Goal: Book appointment/travel/reservation

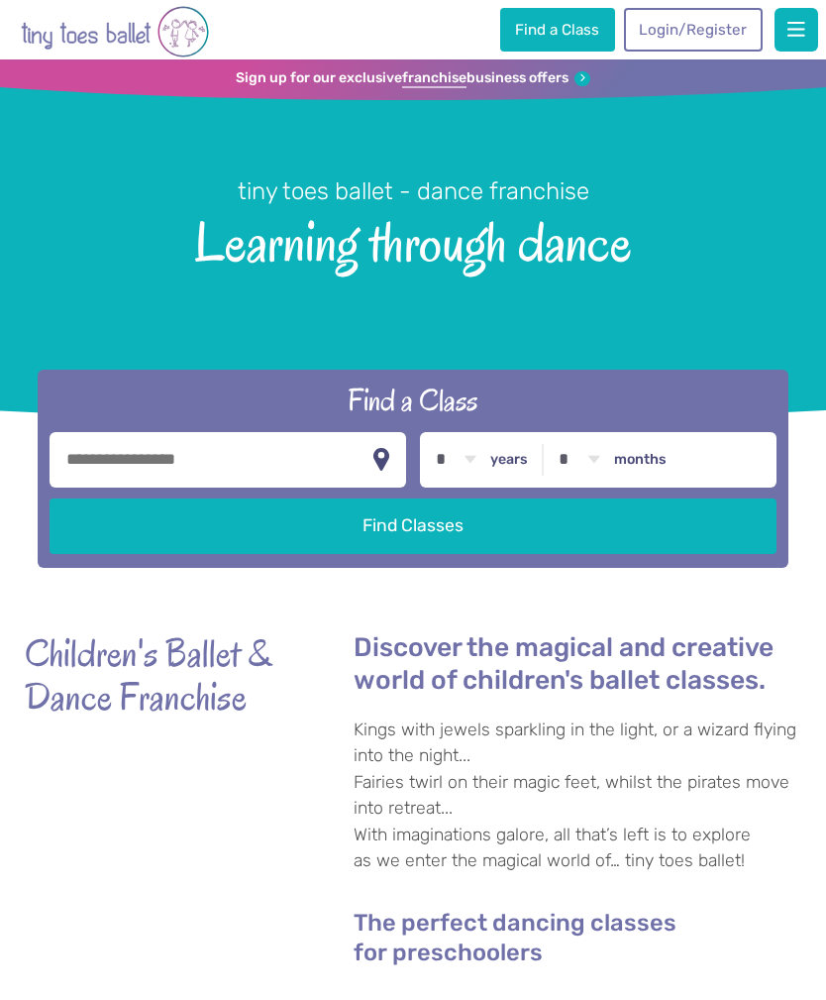
click at [284, 472] on input "text" at bounding box center [228, 459] width 356 height 55
type input "*******"
click at [413, 540] on button "Find Classes" at bounding box center [413, 525] width 726 height 55
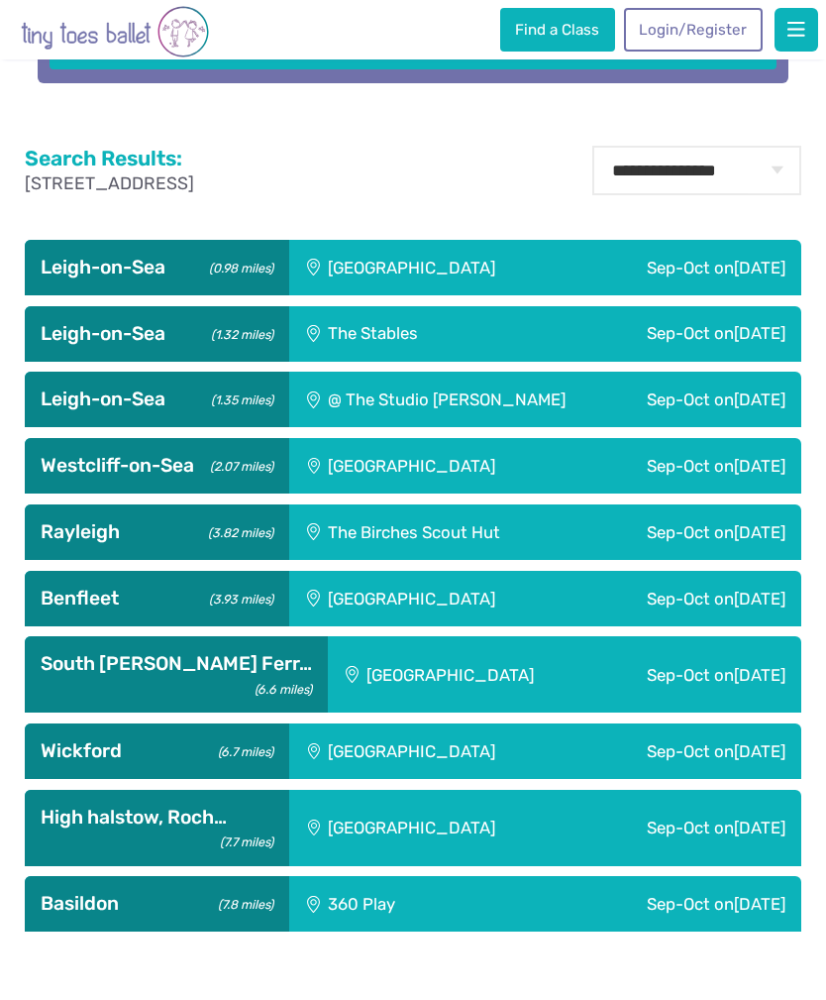
scroll to position [710, 0]
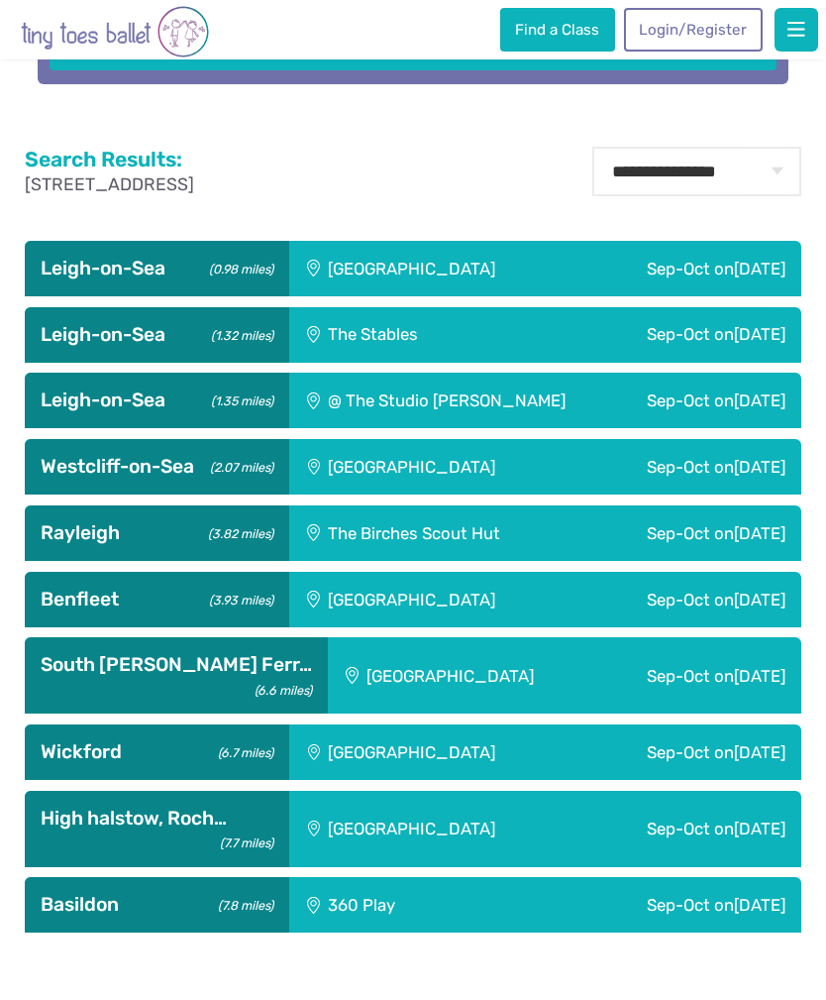
click at [744, 278] on span "[DATE]" at bounding box center [760, 269] width 52 height 20
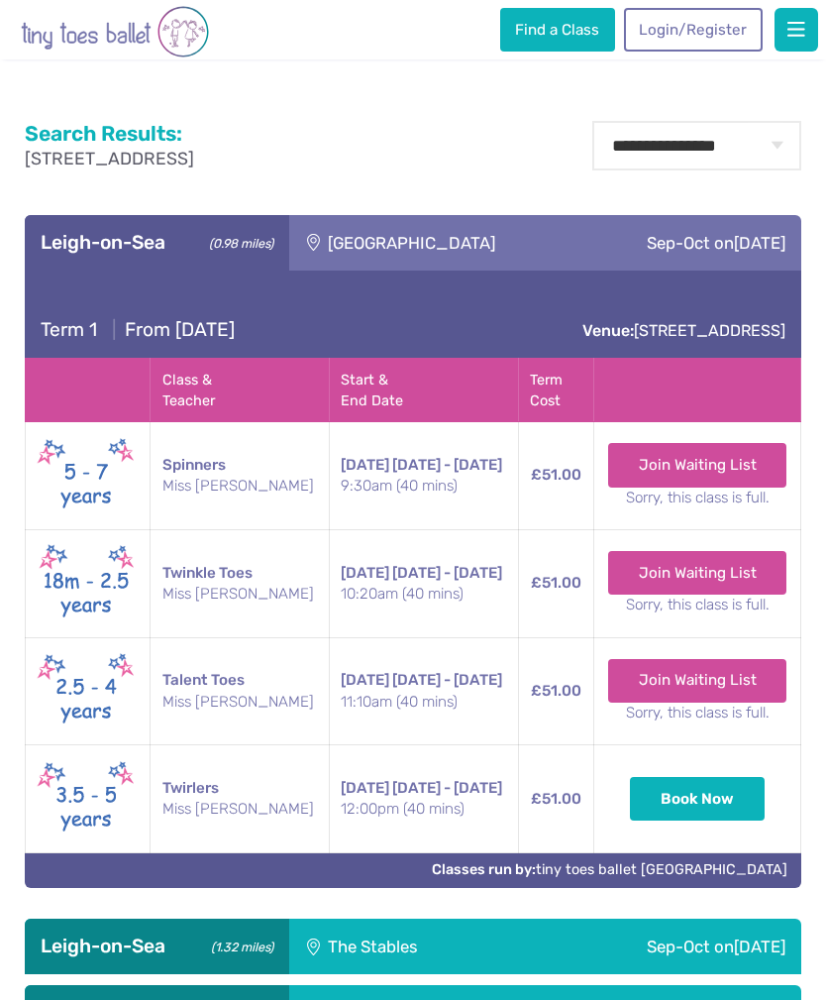
scroll to position [771, 0]
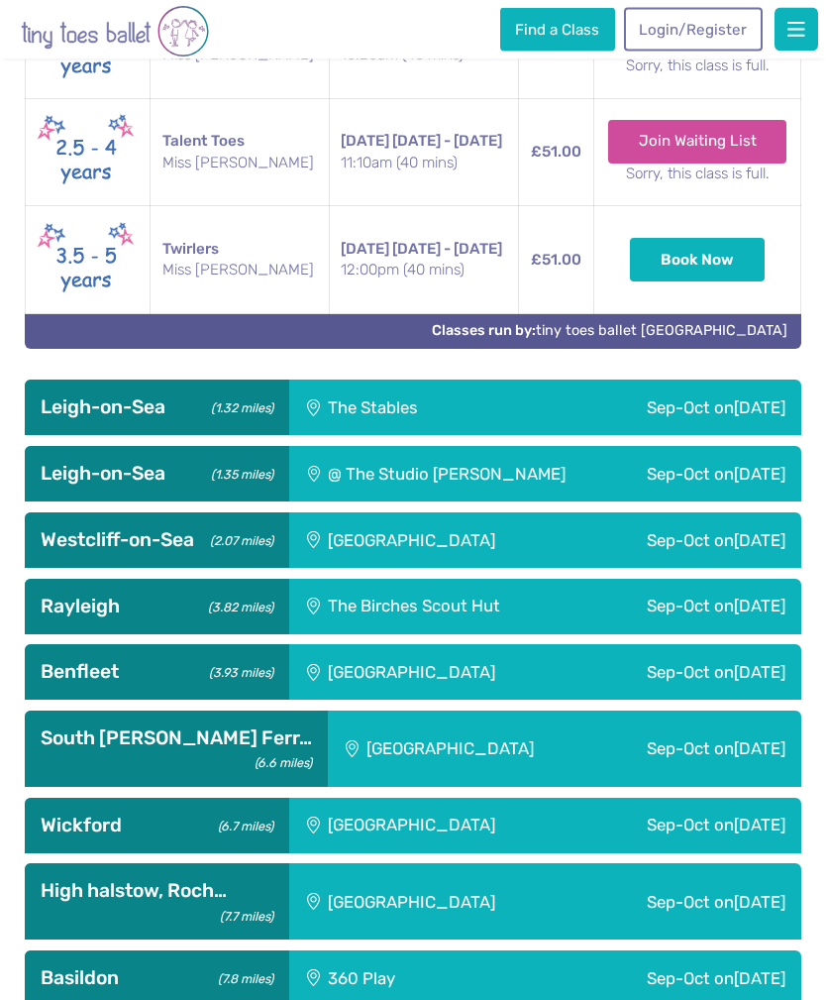
click at [640, 436] on div "Sep-Oct [DATE]" at bounding box center [662, 408] width 277 height 55
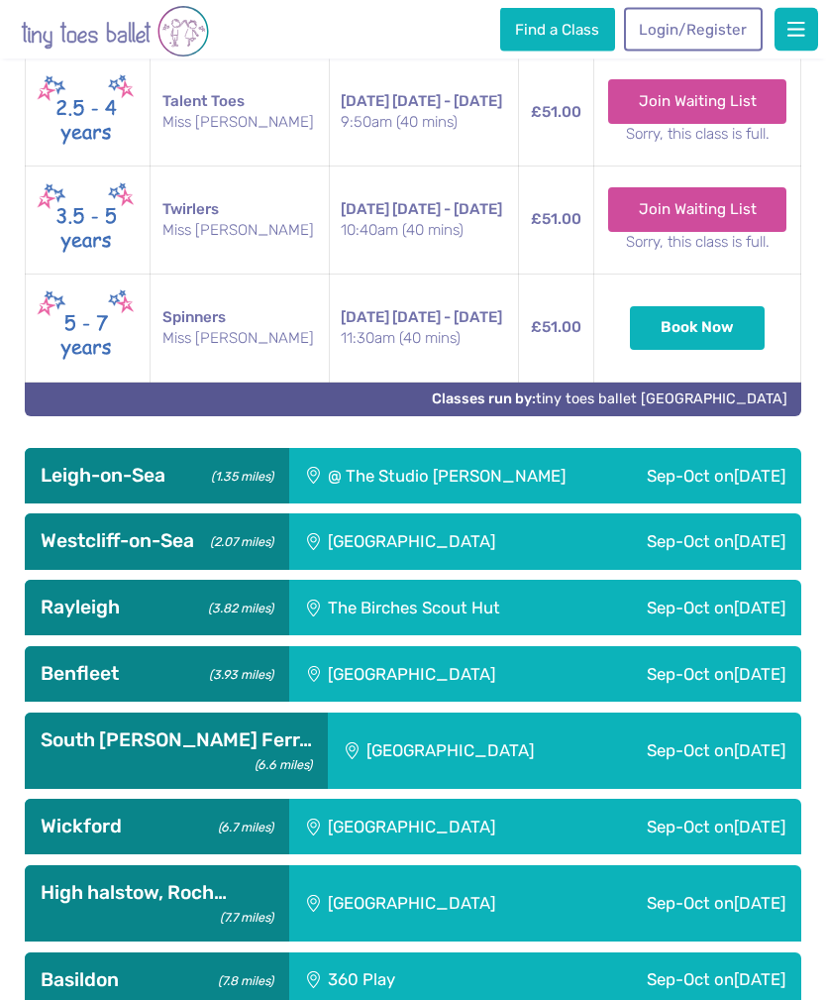
scroll to position [1913, 0]
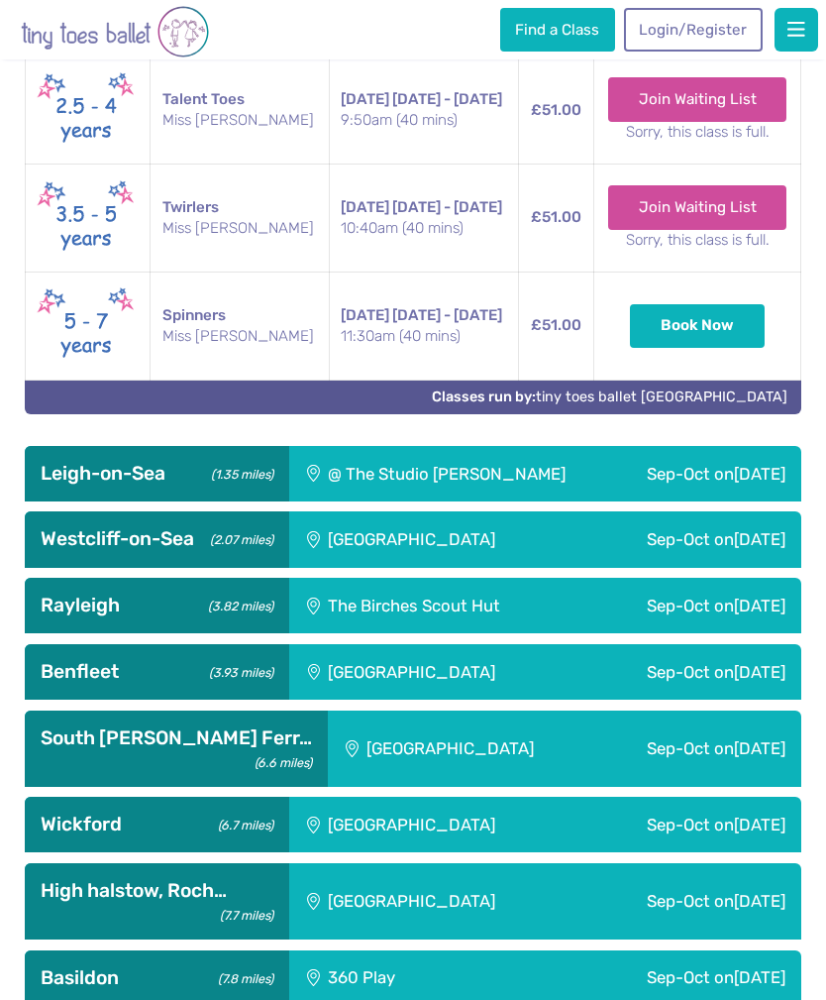
click at [615, 501] on div "Sep-Oct [DATE]" at bounding box center [707, 473] width 188 height 55
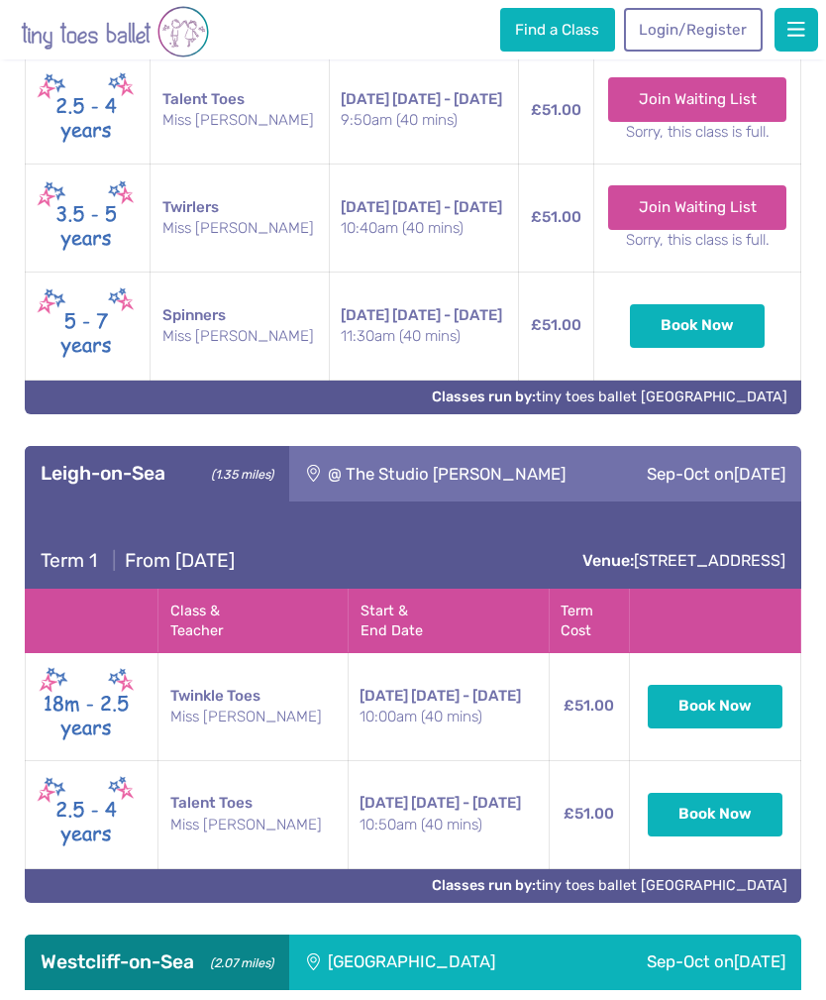
click at [616, 501] on div "Sep-Oct [DATE]" at bounding box center [707, 473] width 188 height 55
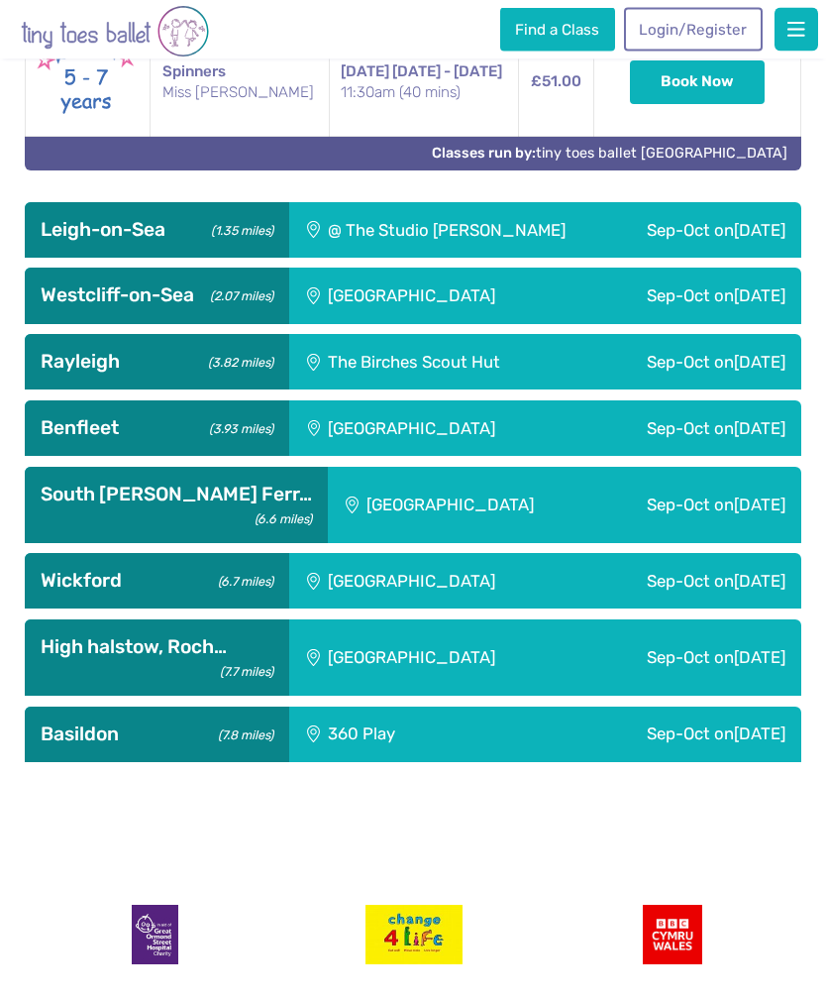
scroll to position [2168, 0]
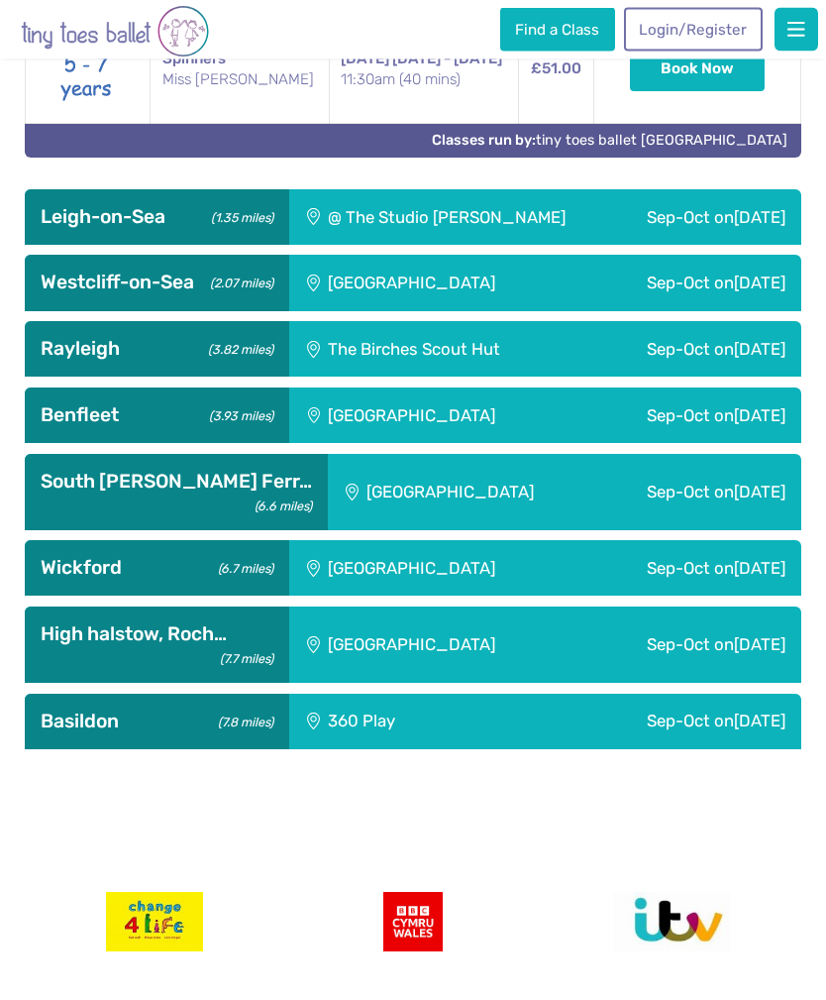
click at [607, 597] on div "Sep-Oct [DATE]" at bounding box center [690, 568] width 223 height 55
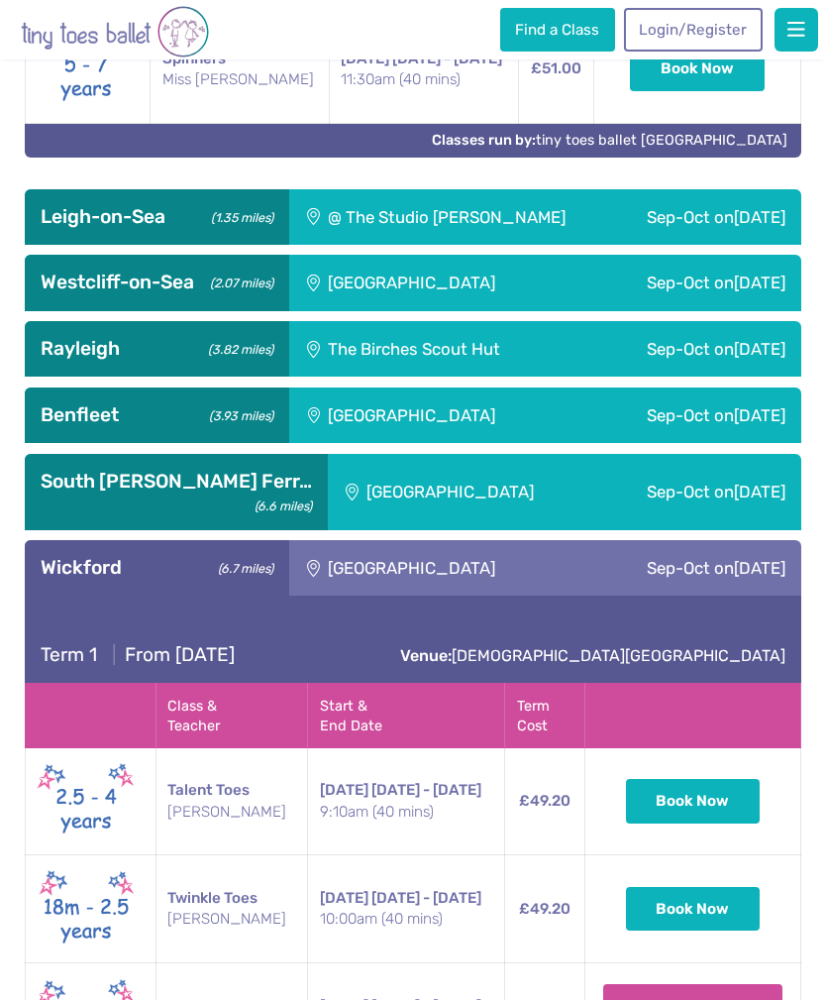
click at [606, 596] on div "Sep-Oct [DATE]" at bounding box center [690, 567] width 223 height 55
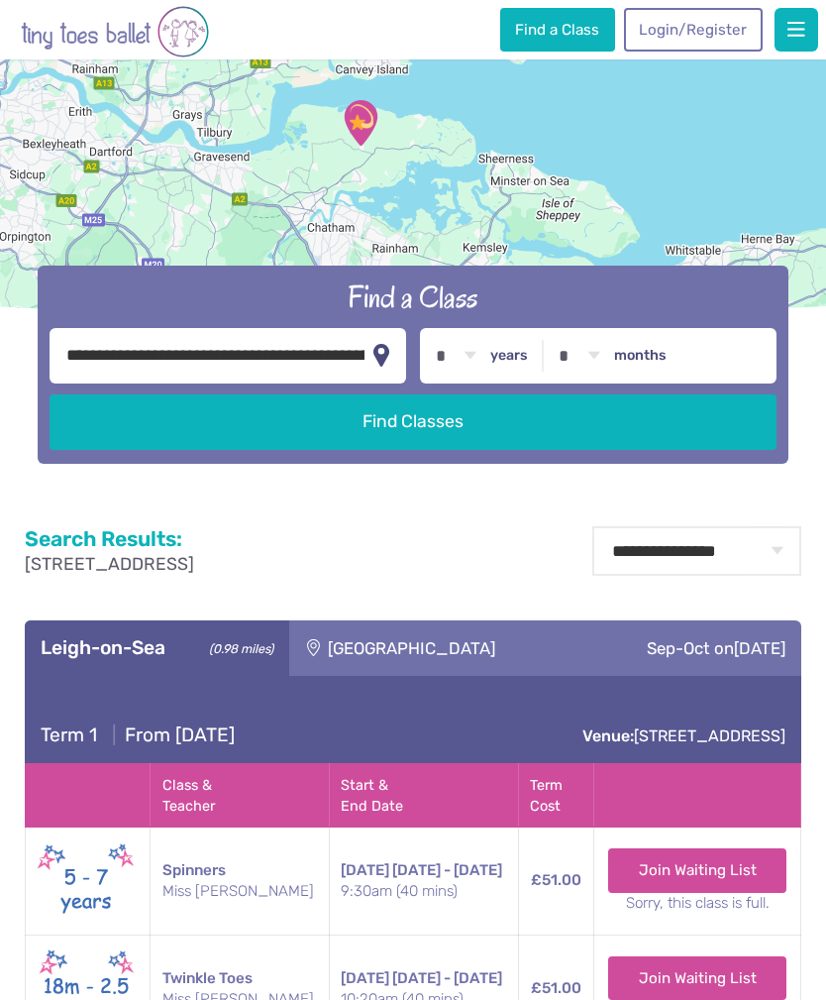
scroll to position [0, 0]
